Goal: Information Seeking & Learning: Check status

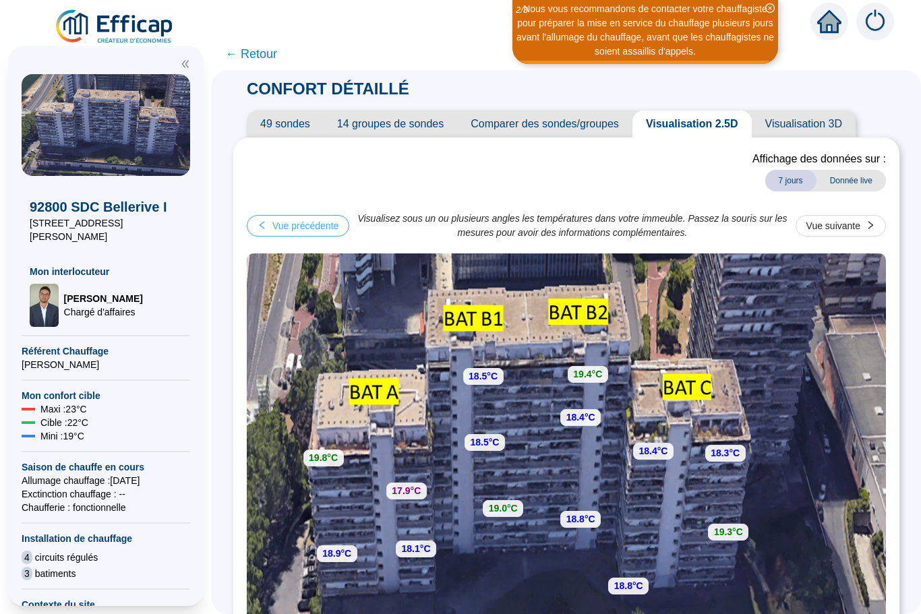
click at [276, 235] on button "Vue précédente" at bounding box center [298, 226] width 102 height 22
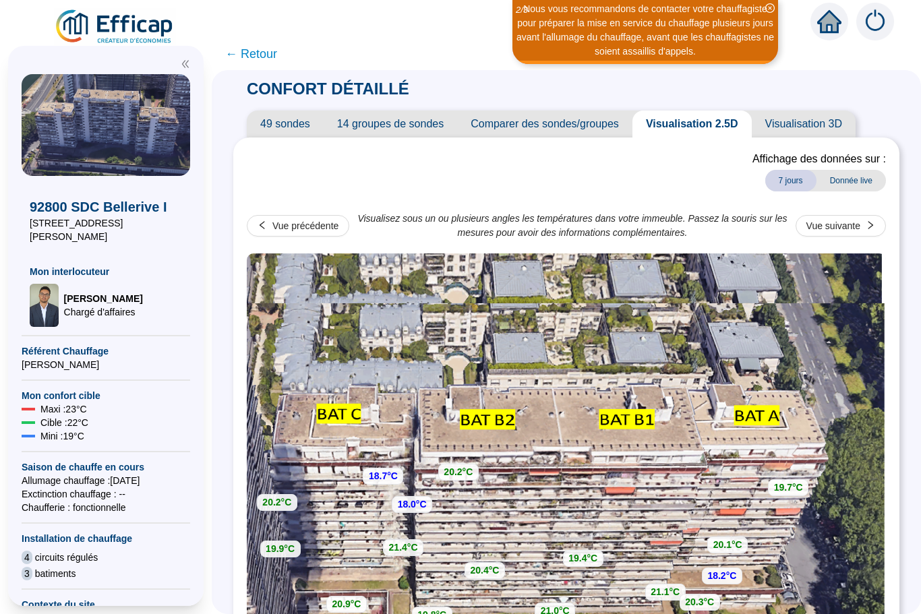
click at [242, 57] on span "← Retour" at bounding box center [251, 53] width 52 height 19
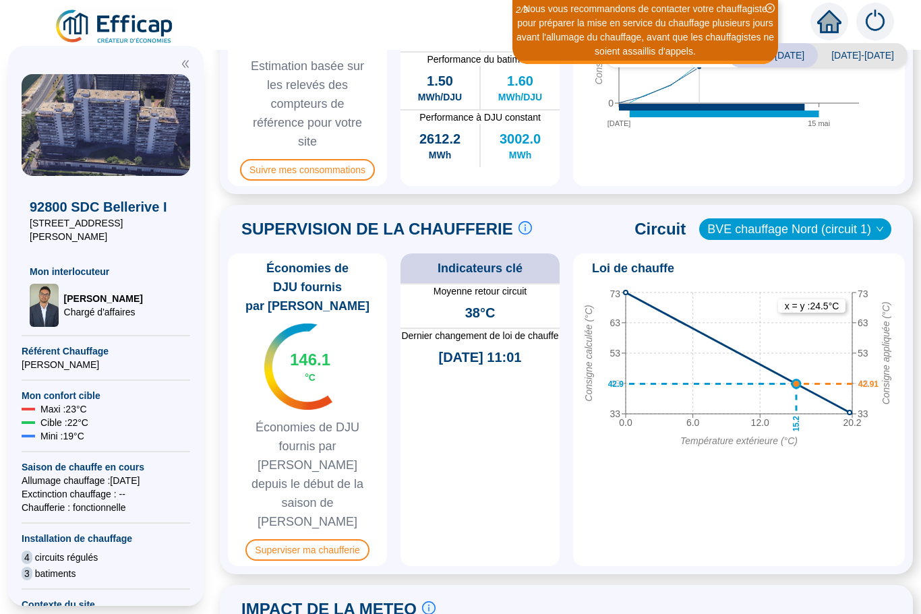
scroll to position [552, 0]
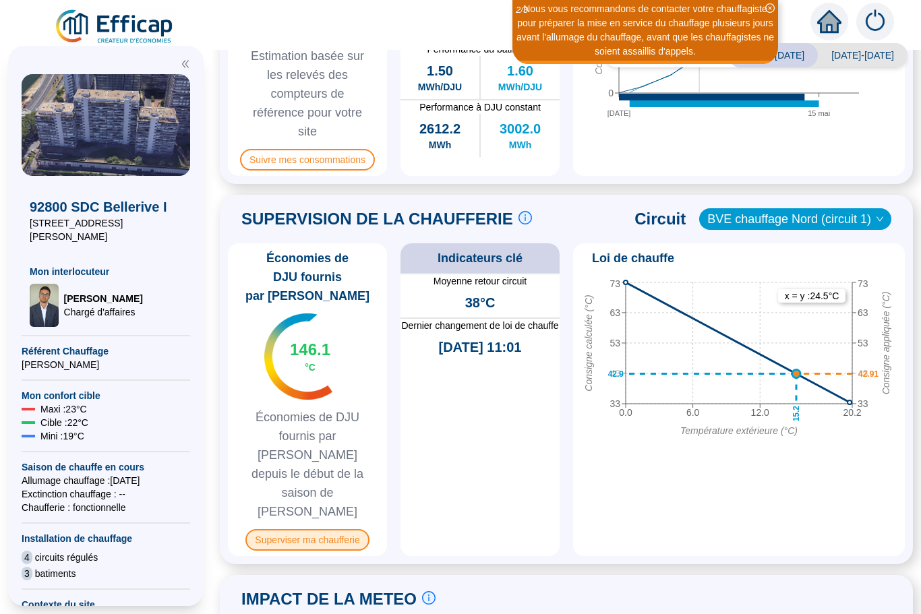
click at [309, 529] on span "Superviser ma chaufferie" at bounding box center [306, 540] width 123 height 22
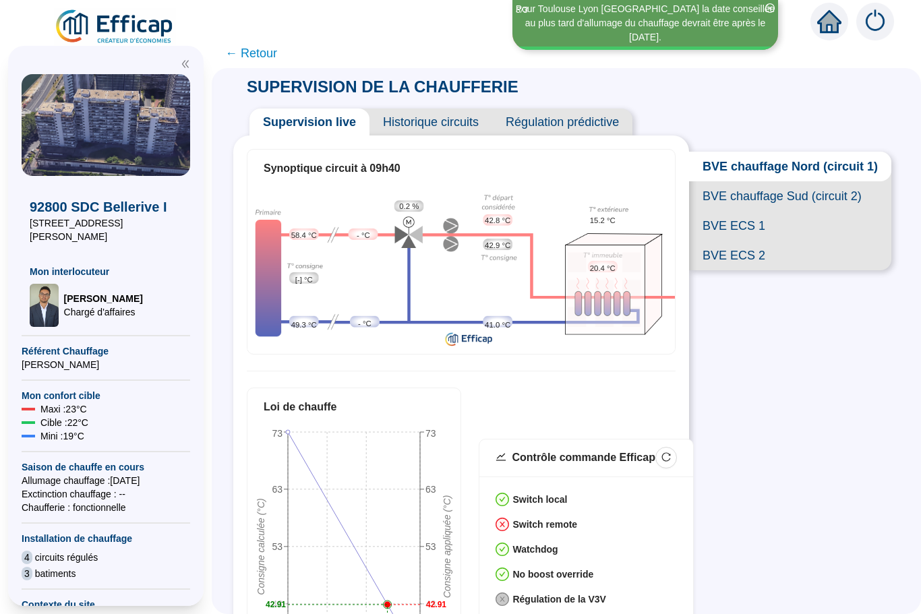
click at [774, 200] on span "BVE chauffage Sud (circuit 2)" at bounding box center [790, 196] width 202 height 30
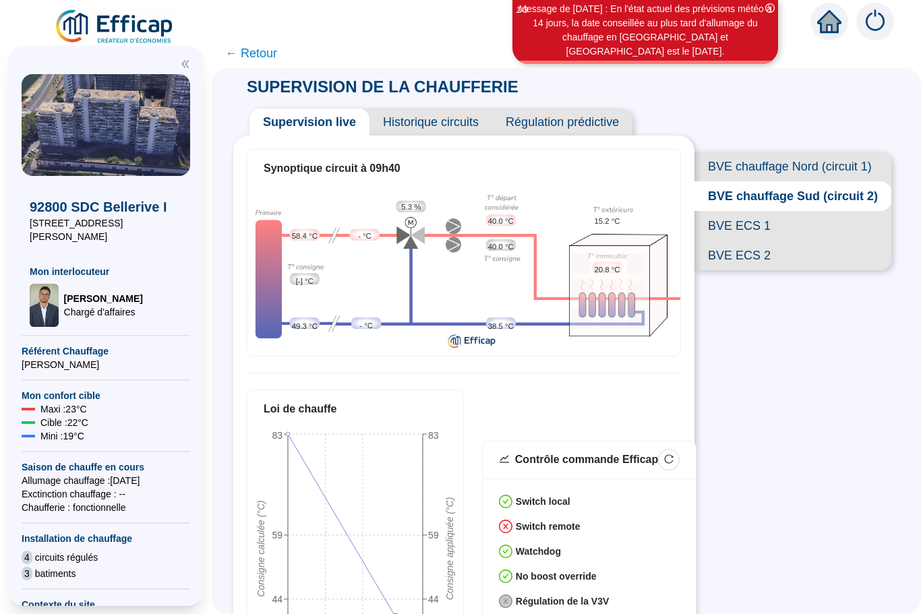
click at [794, 169] on span "BVE chauffage Nord (circuit 1)" at bounding box center [792, 167] width 197 height 30
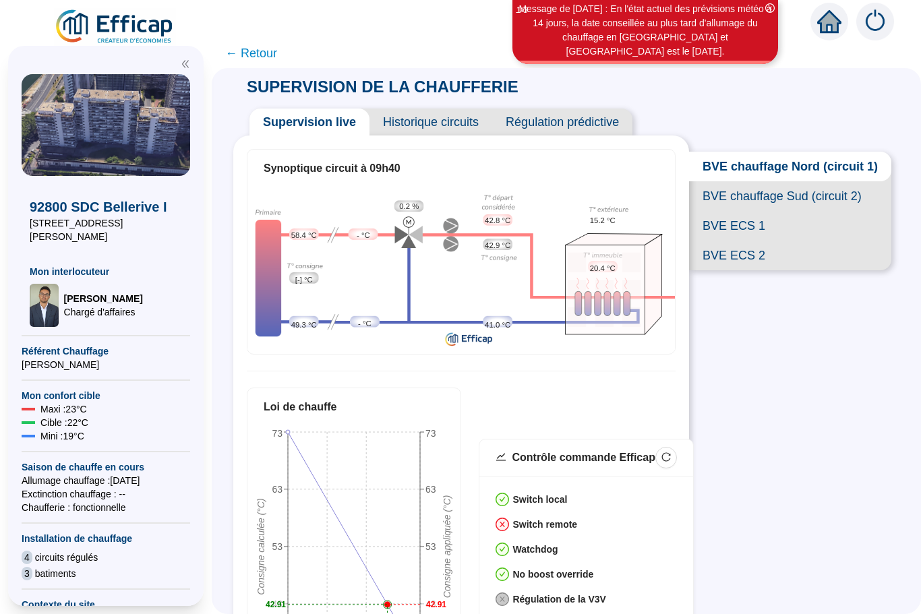
click at [729, 228] on span "BVE ECS 1" at bounding box center [790, 226] width 202 height 30
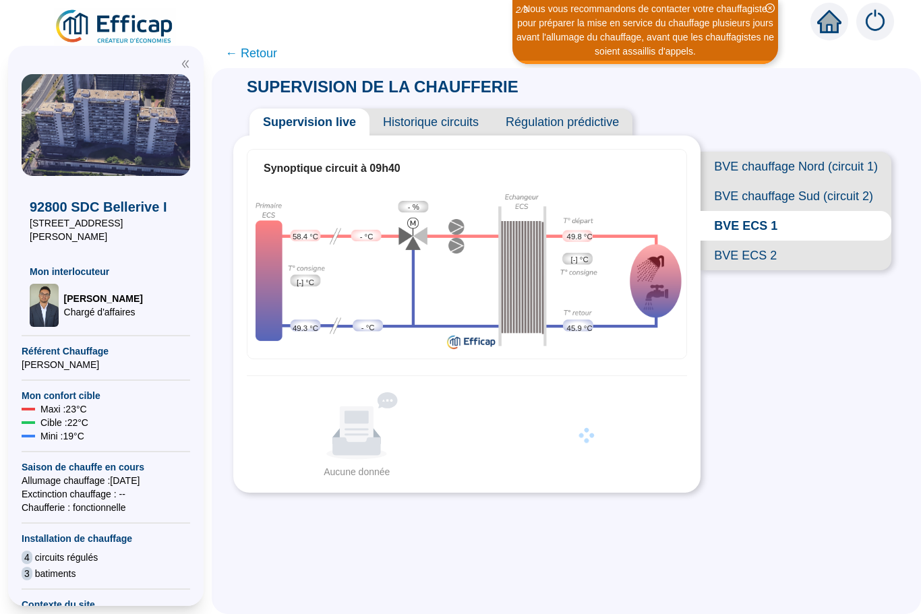
click at [738, 255] on span "BVE ECS 2" at bounding box center [795, 256] width 191 height 30
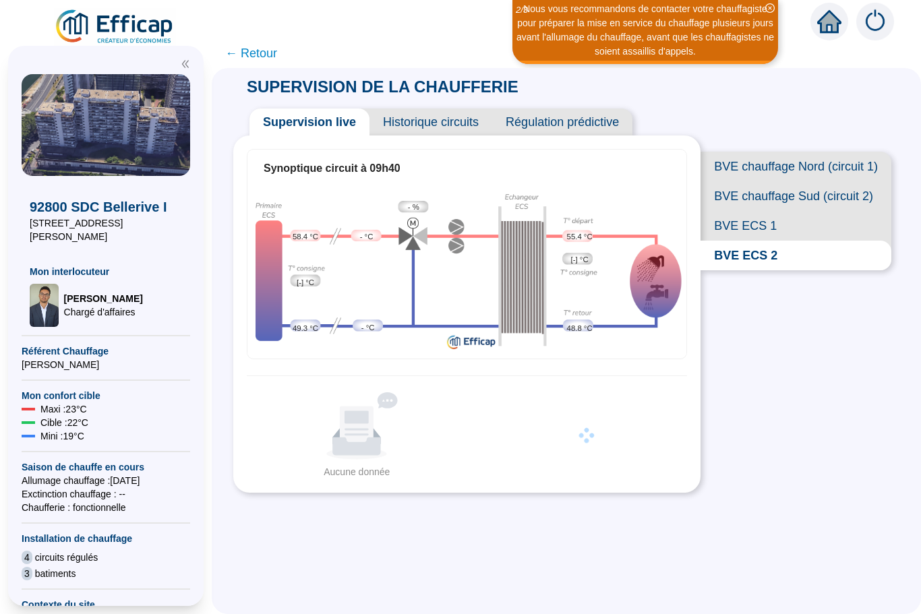
click at [735, 231] on span "BVE ECS 1" at bounding box center [795, 226] width 191 height 30
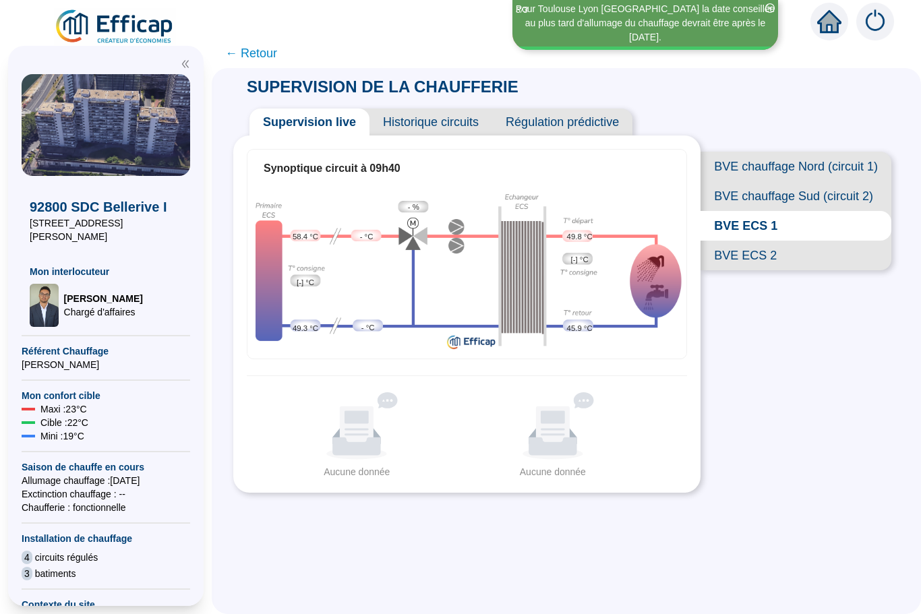
click at [753, 256] on span "BVE ECS 2" at bounding box center [795, 256] width 191 height 30
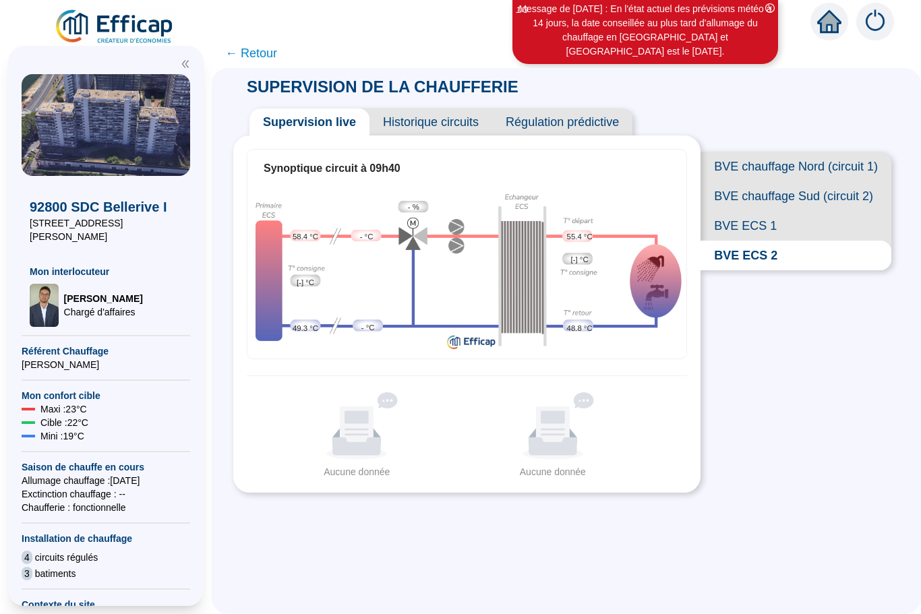
click at [755, 204] on span "BVE chauffage Sud (circuit 2)" at bounding box center [795, 196] width 191 height 30
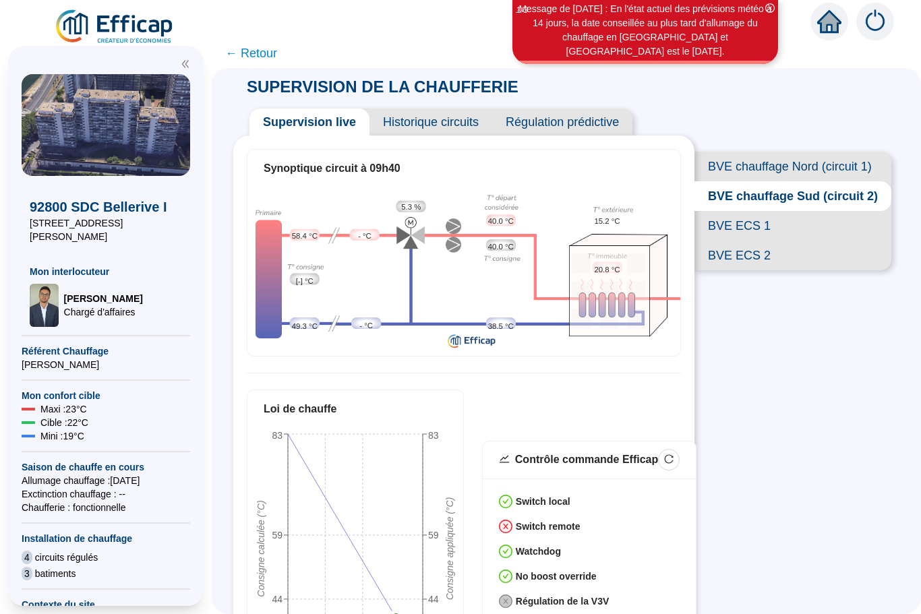
click at [746, 164] on span "BVE chauffage Nord (circuit 1)" at bounding box center [792, 167] width 197 height 30
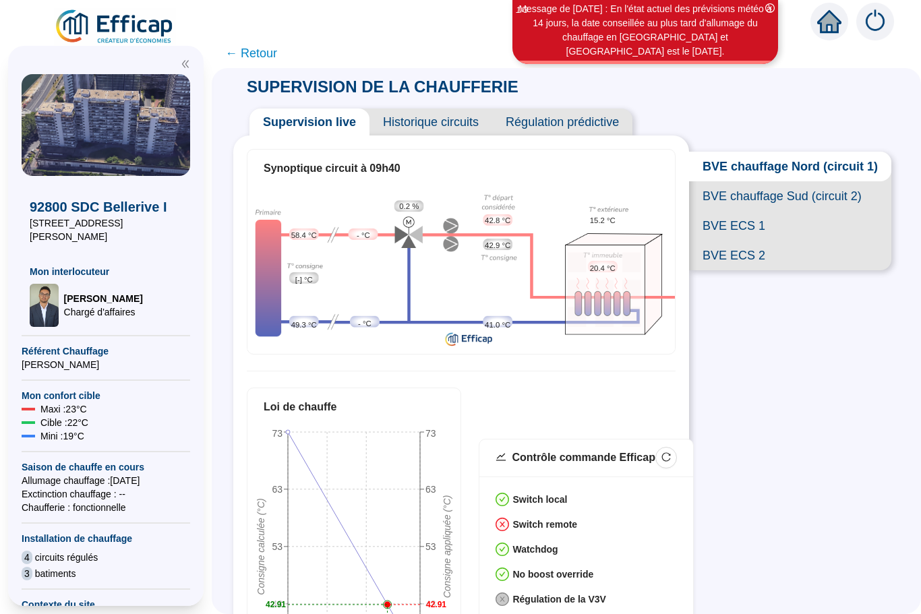
click at [736, 231] on span "BVE ECS 1" at bounding box center [790, 226] width 202 height 30
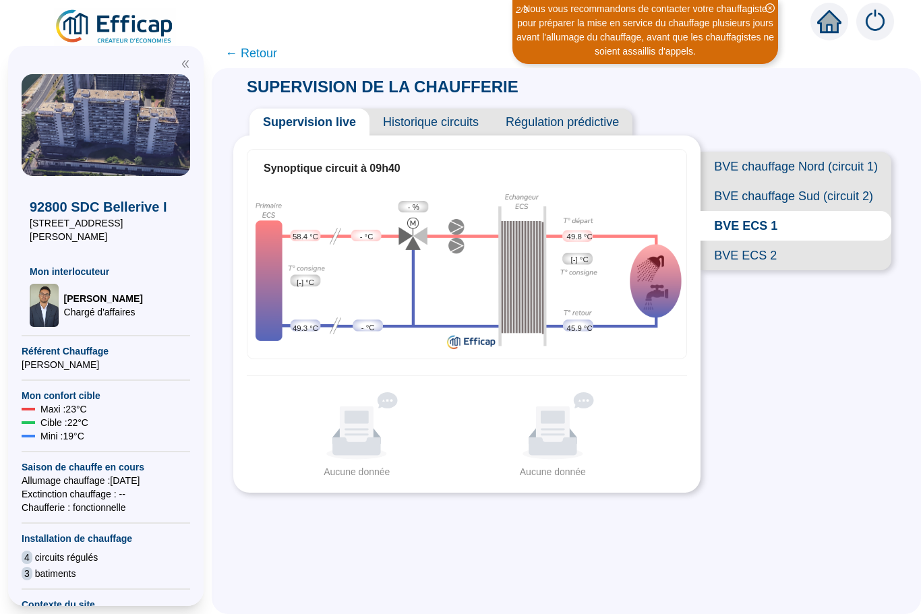
click at [747, 255] on span "BVE ECS 2" at bounding box center [795, 256] width 191 height 30
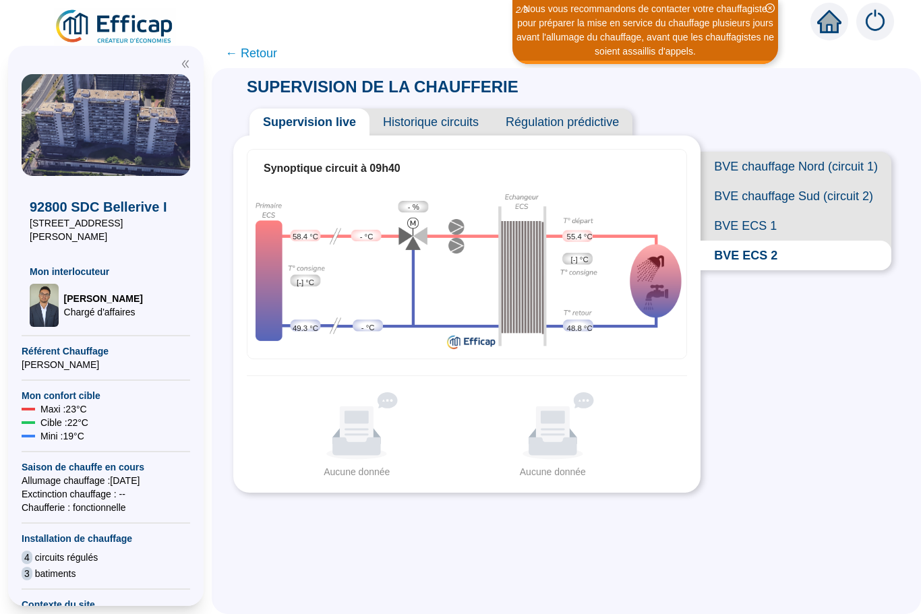
click at [245, 57] on span "← Retour" at bounding box center [251, 53] width 52 height 19
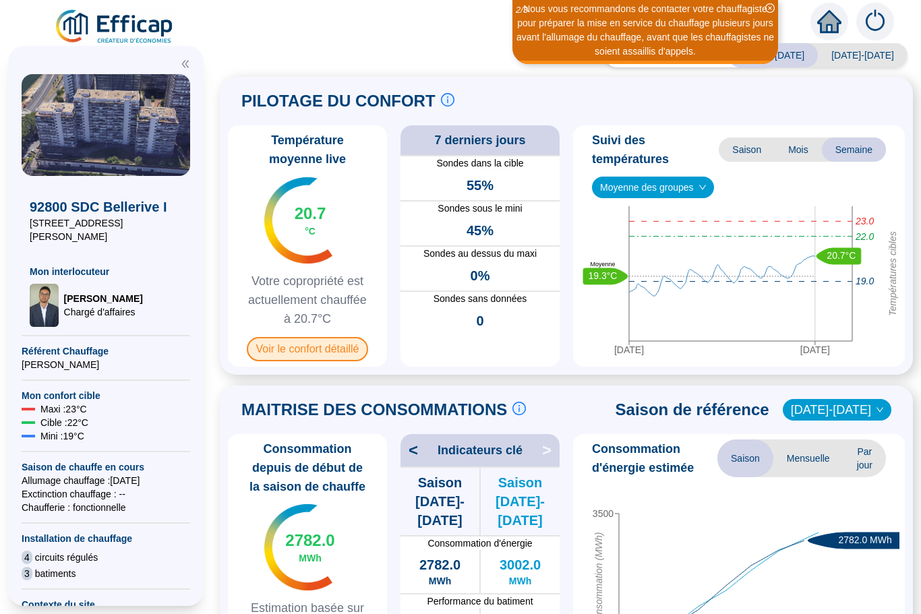
click at [301, 350] on span "Voir le confort détaillé" at bounding box center [308, 349] width 122 height 24
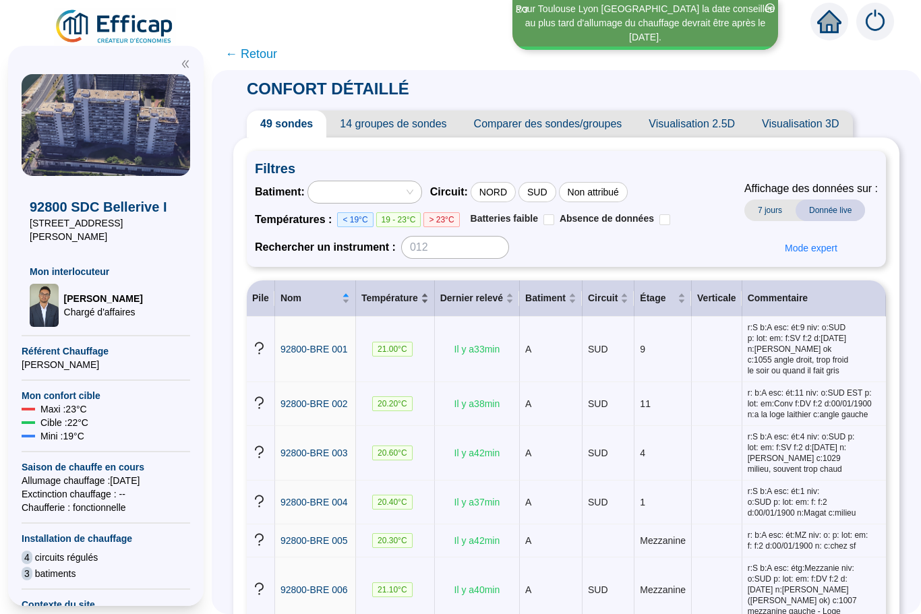
click at [418, 303] on span "Température" at bounding box center [389, 298] width 57 height 14
